Goal: Complete application form

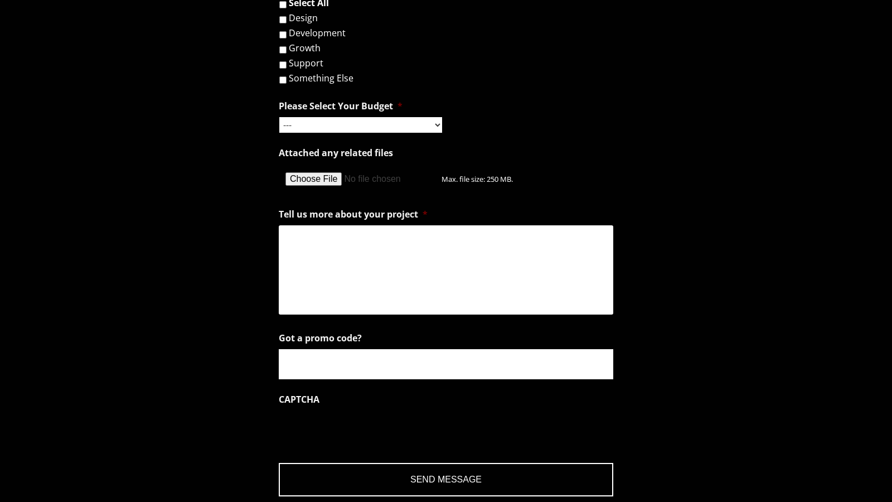
scroll to position [705, 0]
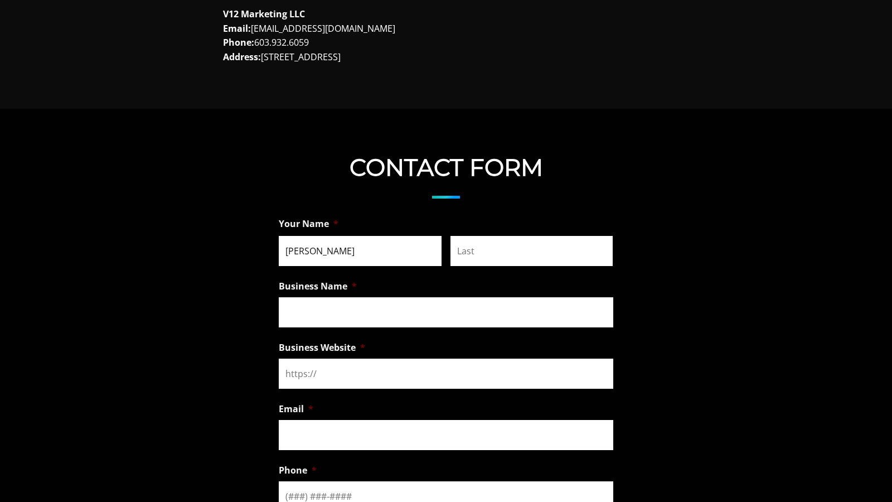
type input "[PERSON_NAME]"
type input "Trusted Support Team"
type input "[URL][DOMAIN_NAME]"
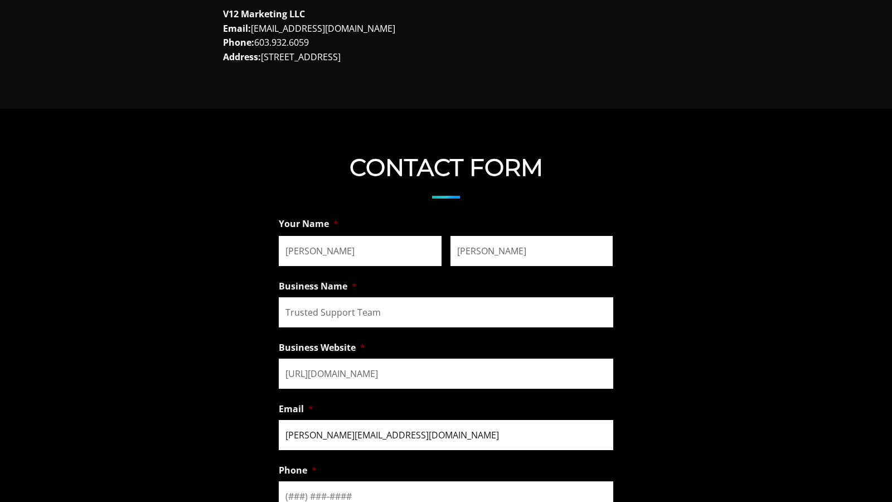
scroll to position [715, 0]
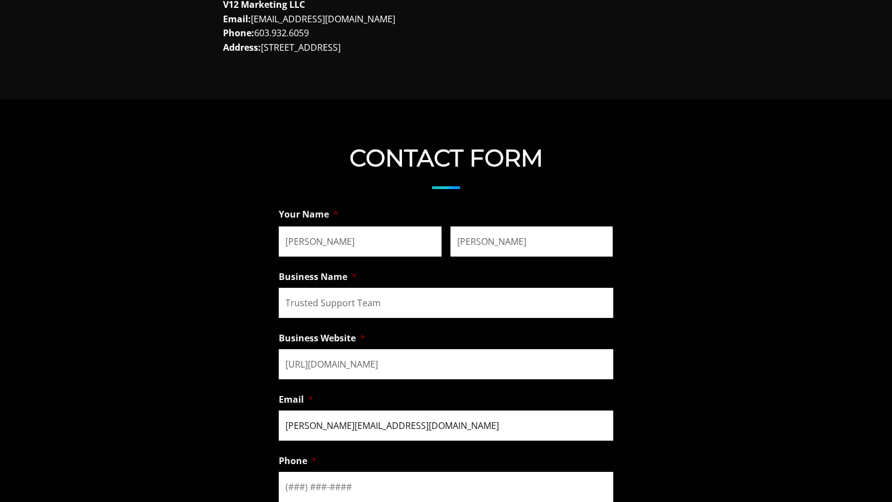
type input "[PERSON_NAME][EMAIL_ADDRESS][DOMAIN_NAME]"
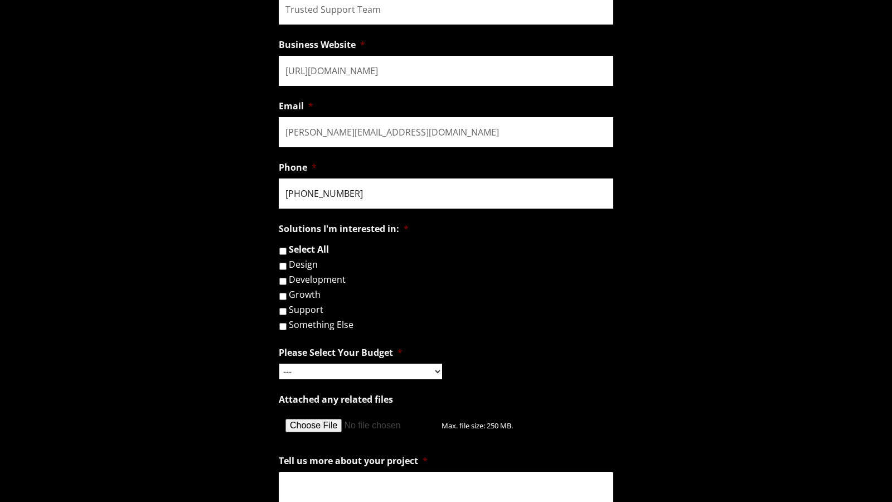
type input "[PHONE_NUMBER]"
click at [283, 251] on input "Select All" at bounding box center [282, 251] width 7 height 7
checkbox input "true"
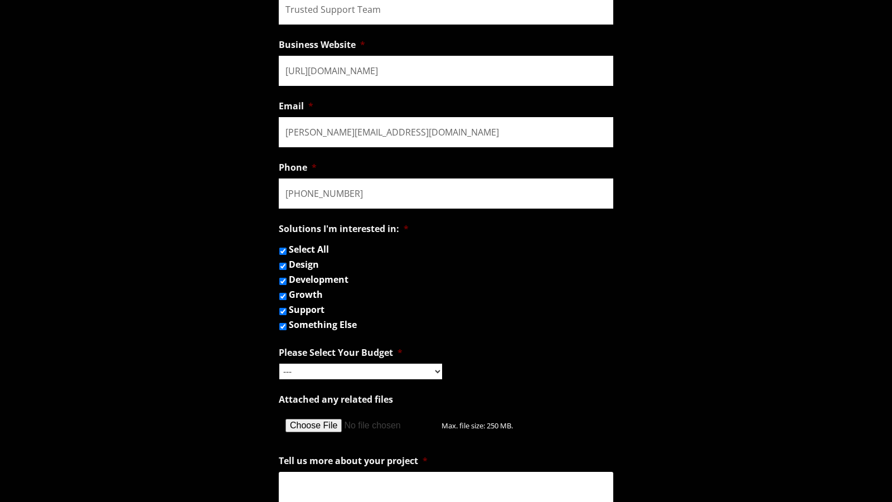
checkbox input "true"
click at [283, 281] on input "Development" at bounding box center [282, 281] width 7 height 7
checkbox input "false"
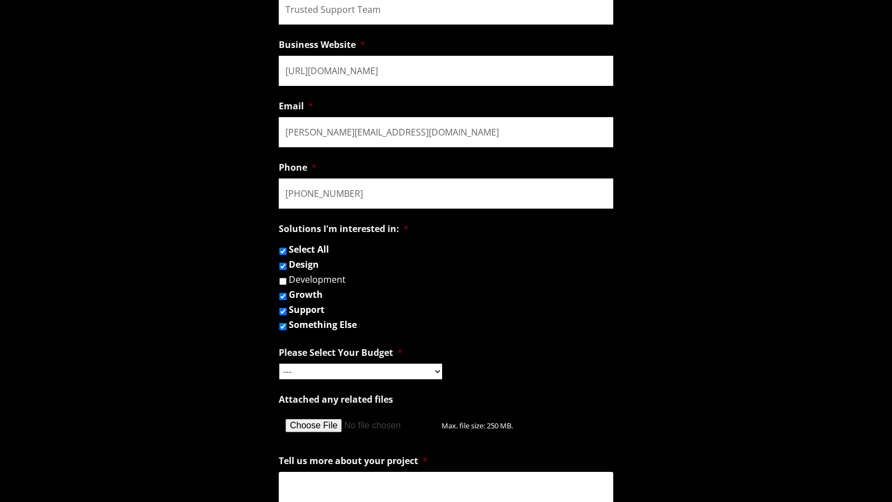
click at [283, 296] on input "Growth" at bounding box center [282, 296] width 7 height 7
checkbox input "false"
click at [283, 311] on input "Support" at bounding box center [282, 311] width 7 height 7
checkbox input "false"
click at [283, 326] on input "Something Else" at bounding box center [282, 326] width 7 height 7
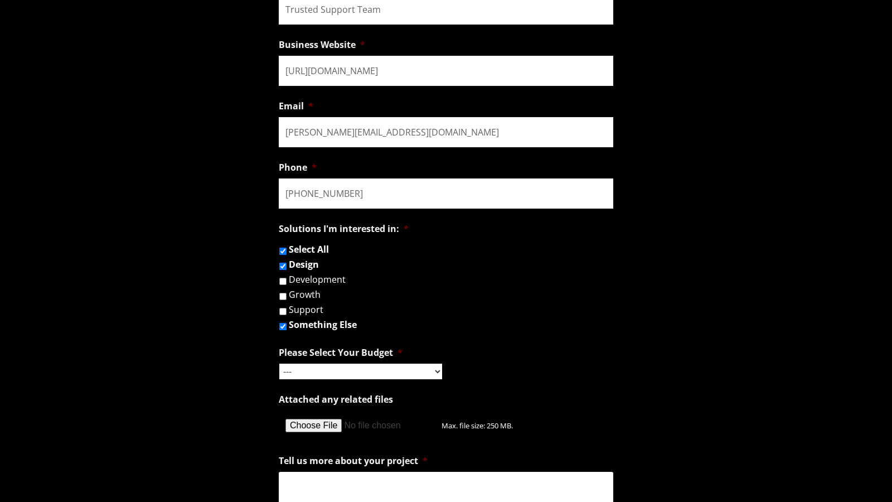
checkbox input "false"
select select "$1,000 - $5,000"
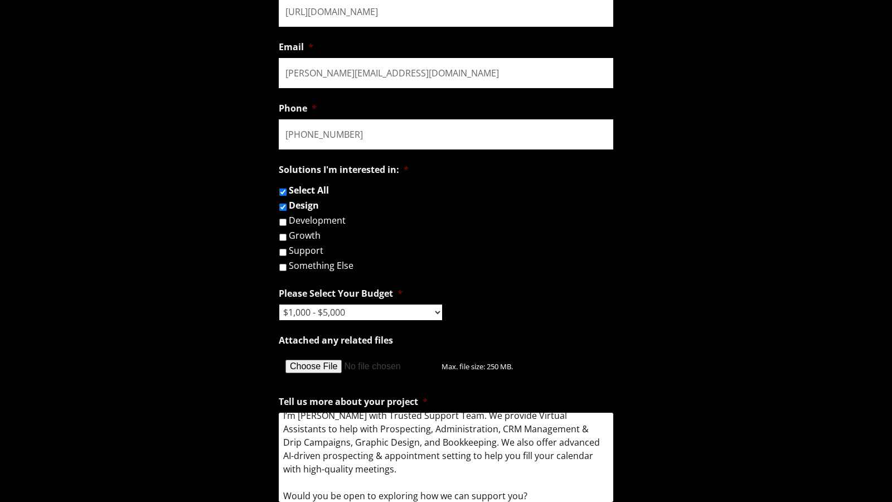
scroll to position [1368, 0]
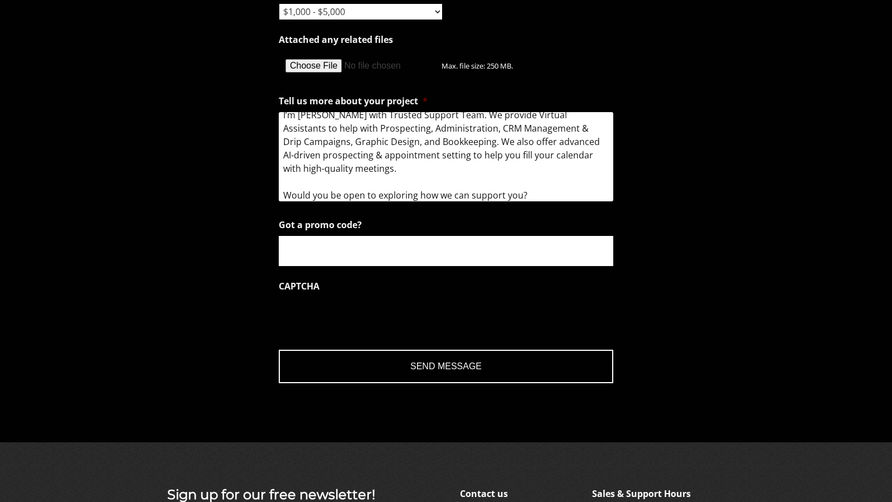
type textarea "Hi there, I tried emailing you, but it bounced for some reason... so I’m reachi…"
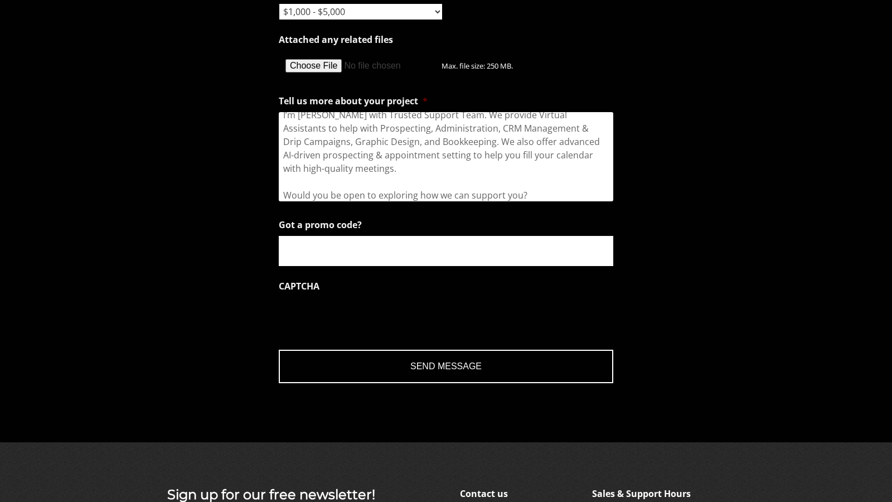
click at [446, 366] on input "Send Message" at bounding box center [446, 366] width 335 height 33
